Goal: Information Seeking & Learning: Compare options

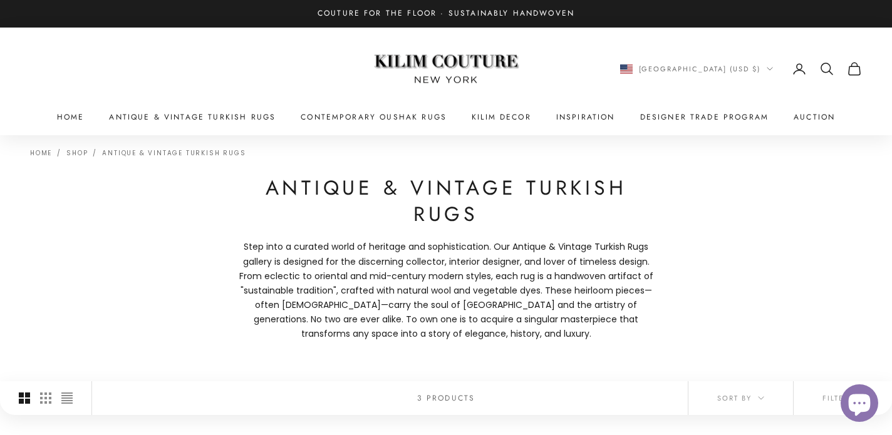
click at [821, 68] on icon "Secondary navigation" at bounding box center [826, 68] width 15 height 15
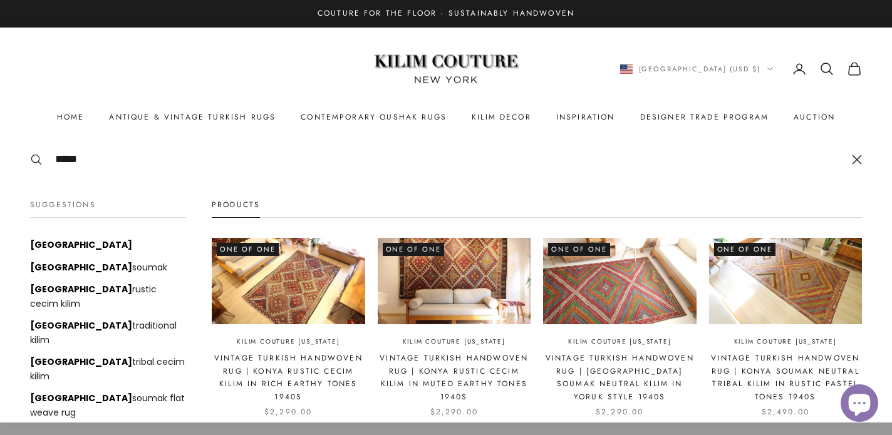
type input "*****"
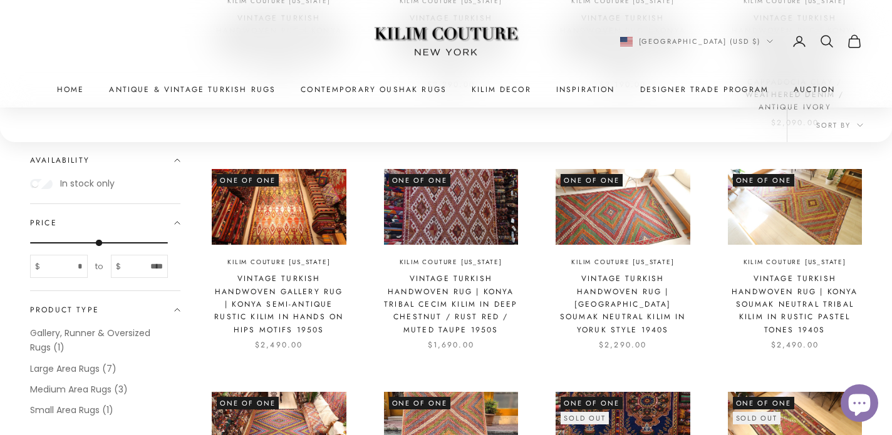
scroll to position [427, 0]
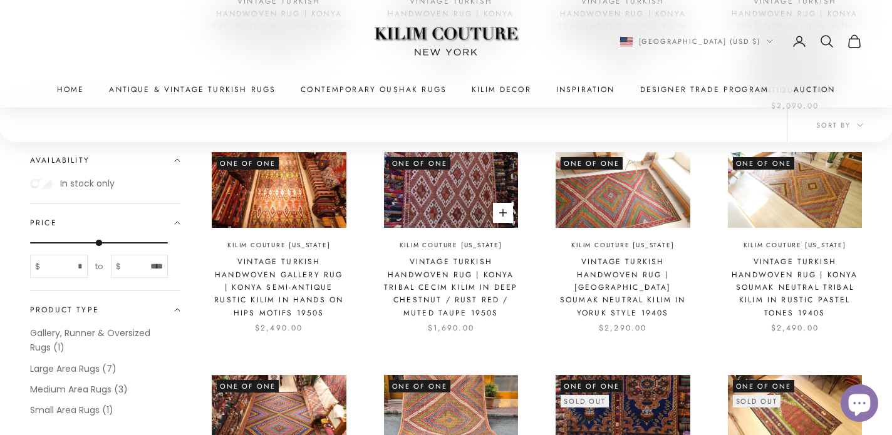
click at [425, 265] on link "Vintage Turkish Handwoven Rug | Konya Tribal Cecim Kilim in Deep Chestnut / Rus…" at bounding box center [451, 288] width 135 height 64
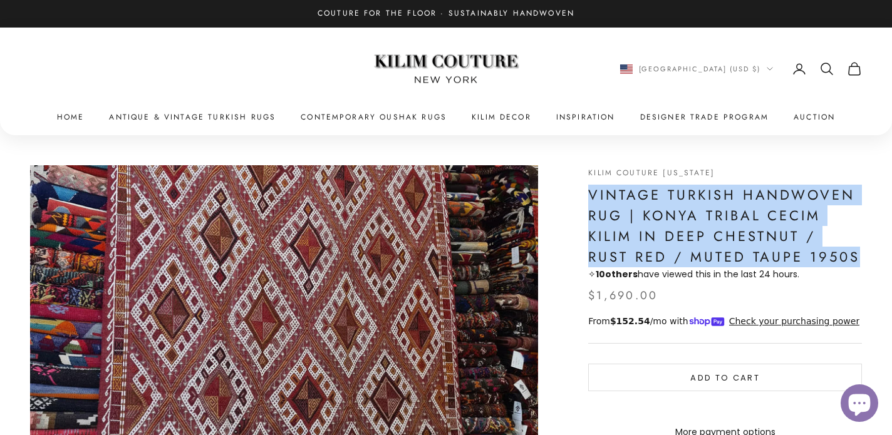
drag, startPoint x: 589, startPoint y: 193, endPoint x: 857, endPoint y: 261, distance: 275.9
click at [857, 261] on h1 "Vintage Turkish Handwoven Rug | Konya Tribal Cecim Kilim in Deep Chestnut / Rus…" at bounding box center [725, 226] width 274 height 83
copy h1 "Vintage Turkish Handwoven Rug | Konya Tribal Cecim Kilim in Deep Chestnut / Rus…"
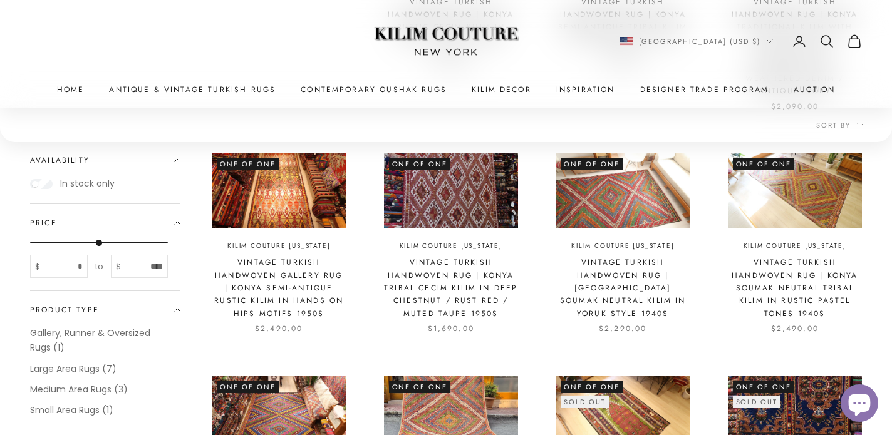
scroll to position [427, 0]
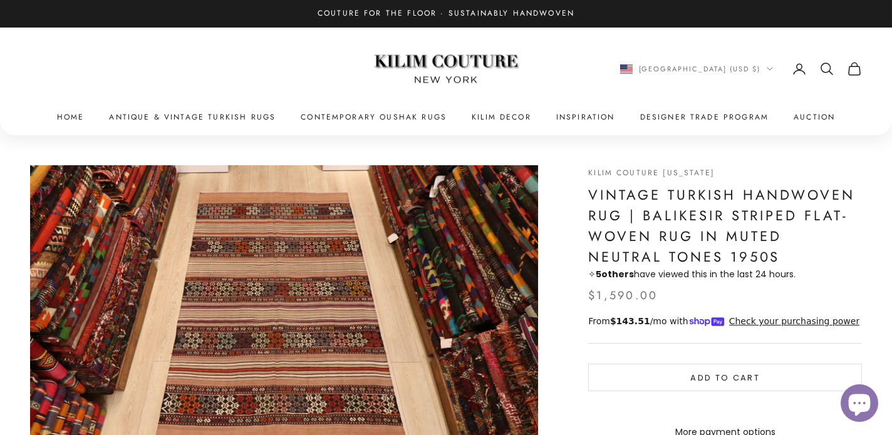
click at [614, 193] on h1 "Vintage Turkish Handwoven Rug | Balikesir Striped Flat-Woven Rug in Muted Neutr…" at bounding box center [725, 226] width 274 height 83
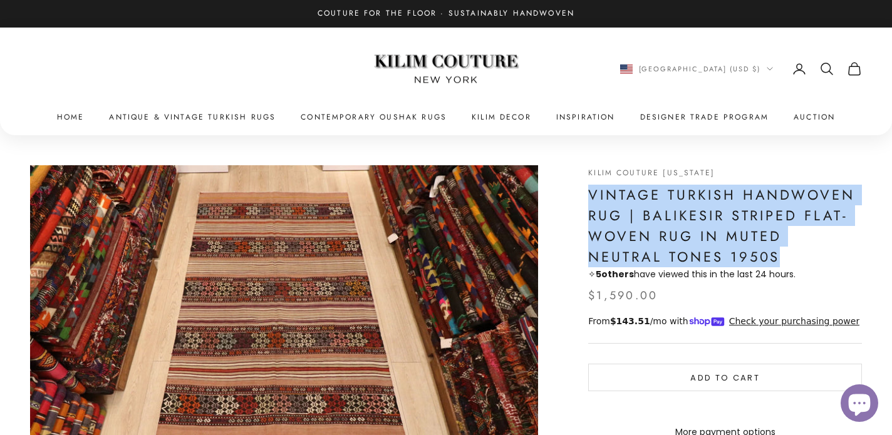
drag, startPoint x: 614, startPoint y: 193, endPoint x: 670, endPoint y: 251, distance: 80.2
click at [670, 251] on h1 "Vintage Turkish Handwoven Rug | Balikesir Striped Flat-Woven Rug in Muted Neutr…" at bounding box center [725, 226] width 274 height 83
copy h1 "Vintage Turkish Handwoven Rug | Balikesir Striped Flat-Woven Rug in Muted Neutr…"
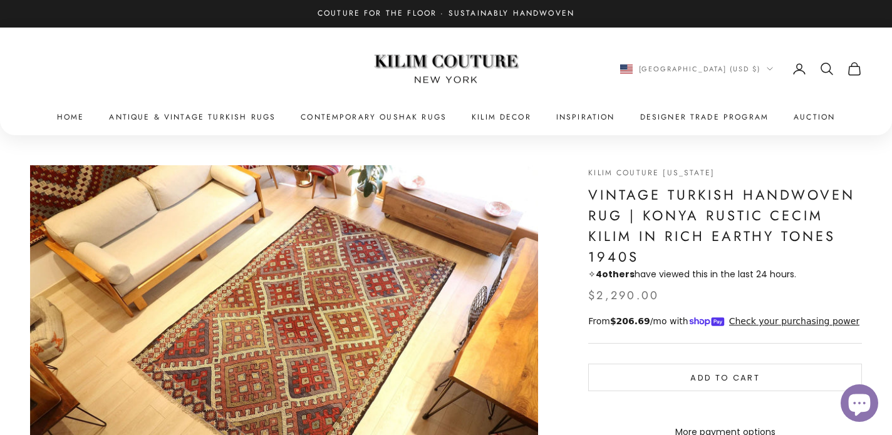
click at [618, 189] on h1 "Vintage Turkish Handwoven Rug | Konya Rustic Cecim Kilim in Rich Earthy Tones 1…" at bounding box center [725, 226] width 274 height 83
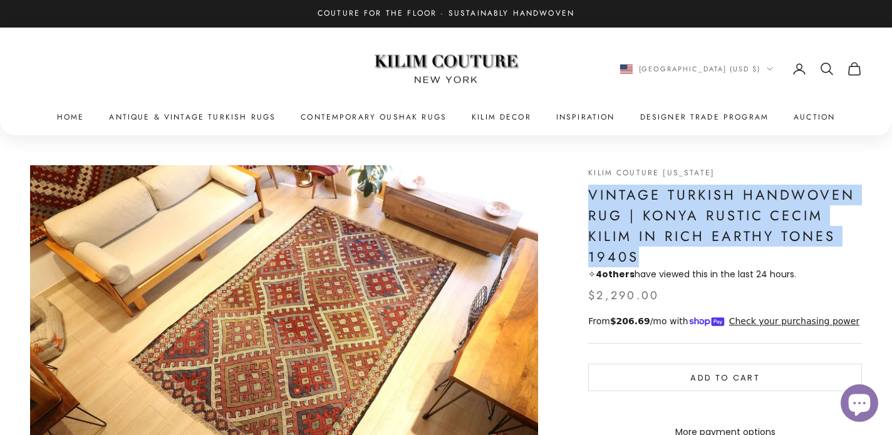
drag, startPoint x: 618, startPoint y: 189, endPoint x: 623, endPoint y: 252, distance: 63.4
click at [623, 252] on h1 "Vintage Turkish Handwoven Rug | Konya Rustic Cecim Kilim in Rich Earthy Tones 1…" at bounding box center [725, 226] width 274 height 83
copy h1 "Vintage Turkish Handwoven Rug | Konya Rustic Cecim Kilim in Rich Earthy Tones 1…"
